Goal: Task Accomplishment & Management: Manage account settings

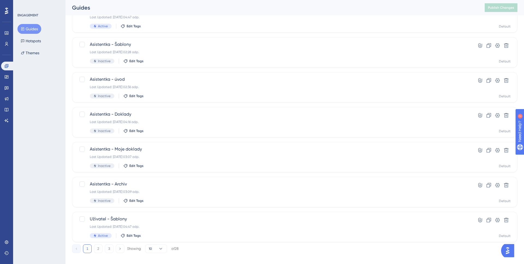
scroll to position [159, 0]
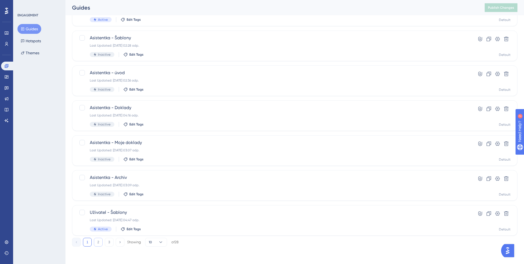
click at [100, 221] on button "2" at bounding box center [98, 242] width 9 height 9
click at [120, 39] on span "Novinky v aplikaci" at bounding box center [273, 38] width 366 height 7
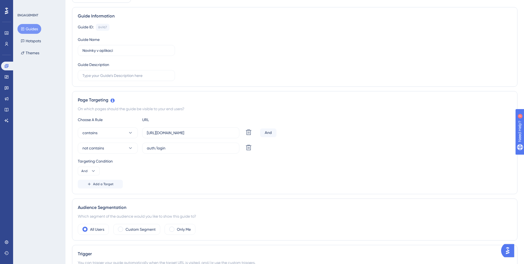
scroll to position [66, 0]
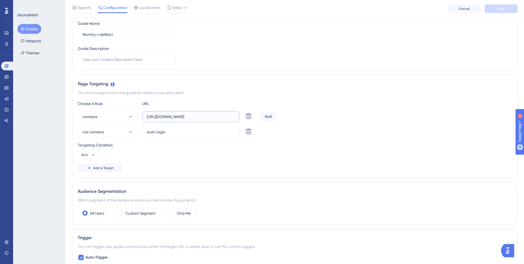
click at [192, 117] on input "https://app.docspoint.cz/" at bounding box center [191, 117] width 88 height 6
click at [194, 131] on input "auth/login" at bounding box center [191, 132] width 88 height 6
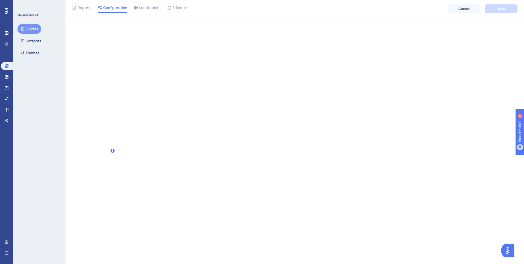
scroll to position [0, 0]
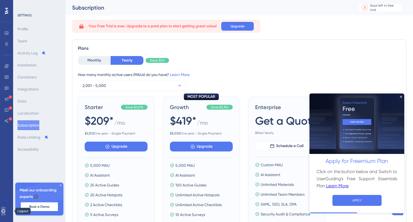
click at [5, 210] on icon at bounding box center [3, 211] width 4 height 4
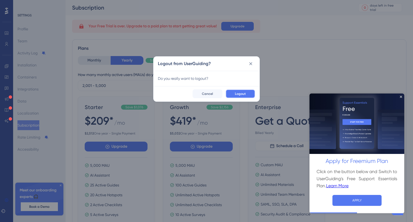
click at [235, 95] on button "Logout" at bounding box center [240, 93] width 29 height 9
